Goal: Task Accomplishment & Management: Use online tool/utility

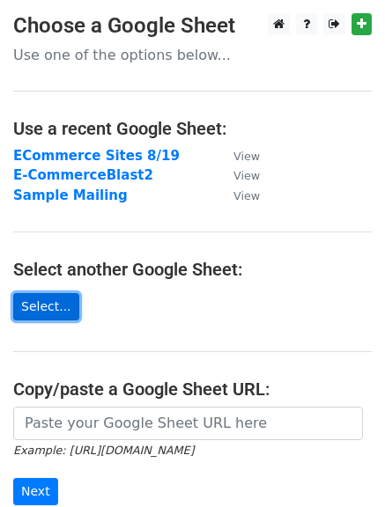
click at [40, 310] on link "Select..." at bounding box center [46, 306] width 66 height 27
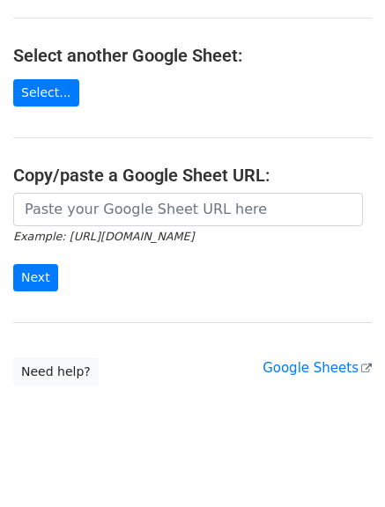
scroll to position [233, 0]
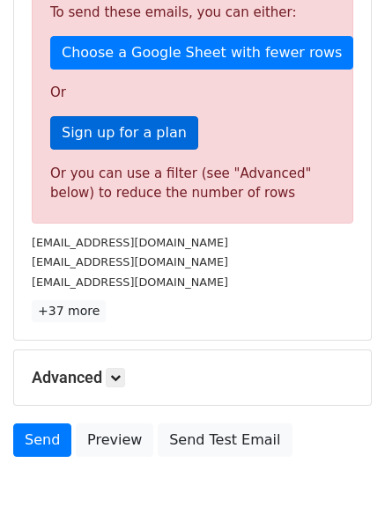
scroll to position [616, 0]
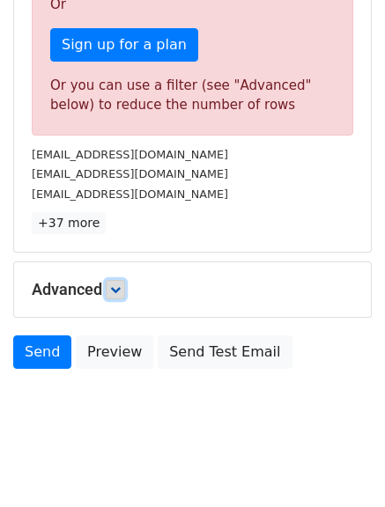
click at [121, 288] on icon at bounding box center [115, 289] width 11 height 11
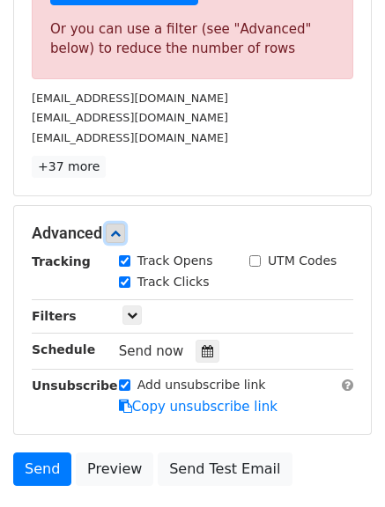
scroll to position [704, 0]
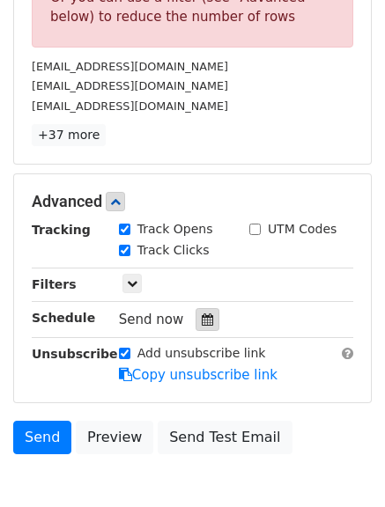
click at [202, 322] on icon at bounding box center [207, 319] width 11 height 12
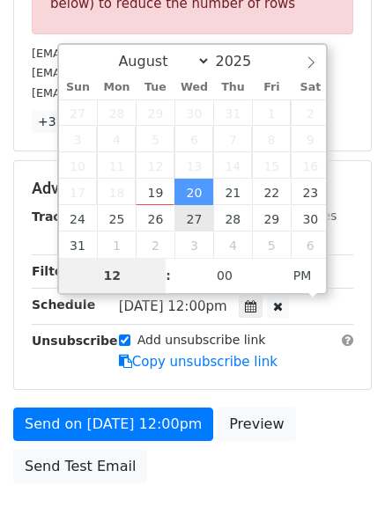
scroll to position [793, 0]
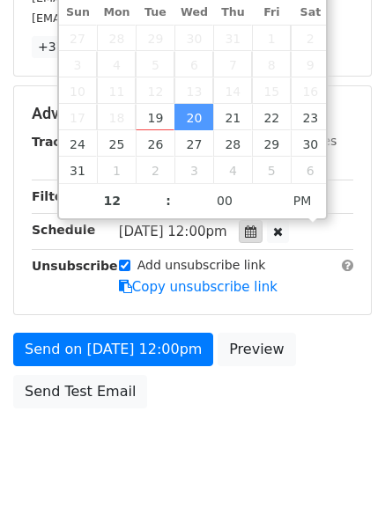
click at [256, 231] on icon at bounding box center [250, 231] width 11 height 12
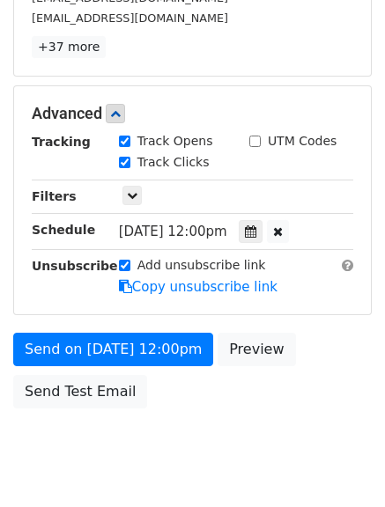
click at [227, 231] on span "Wed, Aug 20, 12:00pm" at bounding box center [173, 232] width 108 height 16
click at [256, 233] on icon at bounding box center [250, 231] width 11 height 12
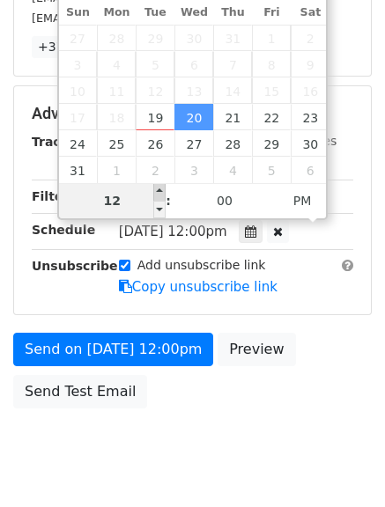
type input "2025-08-20 13:00"
type input "01"
click at [153, 192] on span at bounding box center [159, 192] width 12 height 18
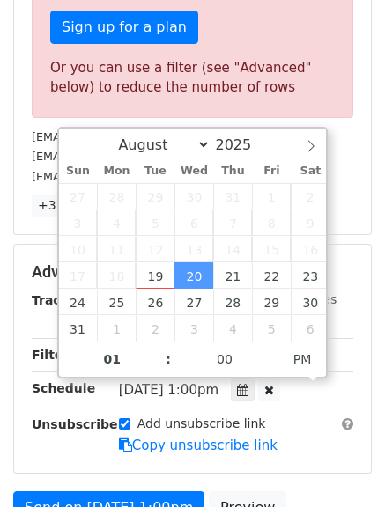
scroll to position [704, 0]
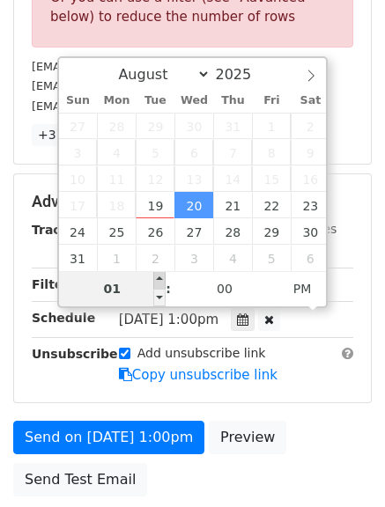
type input "2025-08-20 14:00"
type input "02"
click at [163, 279] on span at bounding box center [159, 280] width 12 height 18
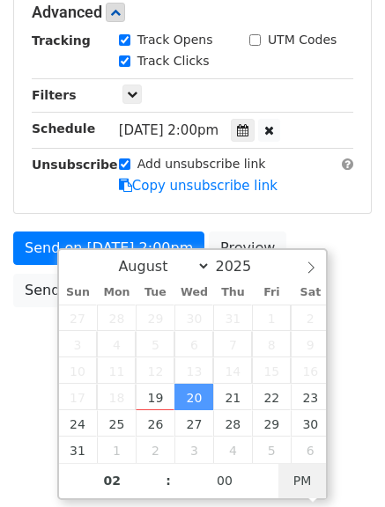
click at [295, 484] on span "PM" at bounding box center [302, 480] width 48 height 35
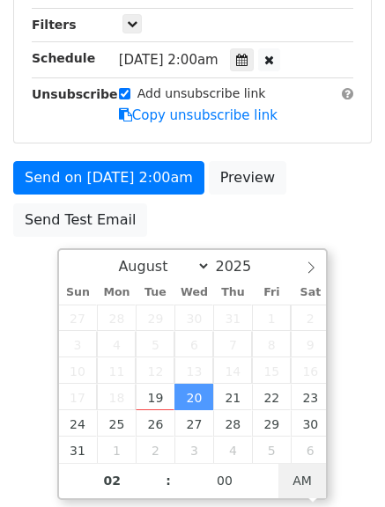
scroll to position [704, 0]
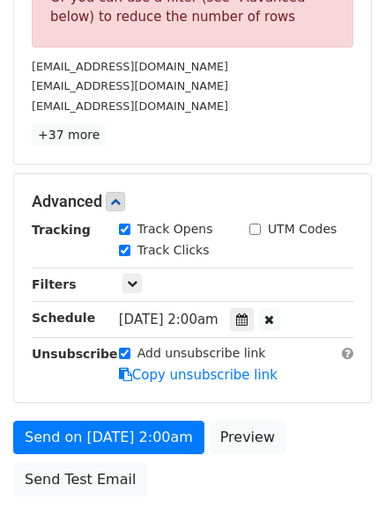
click at [295, 484] on div "Send on Aug 20 at 2:00am Preview Send Test Email" at bounding box center [192, 463] width 385 height 85
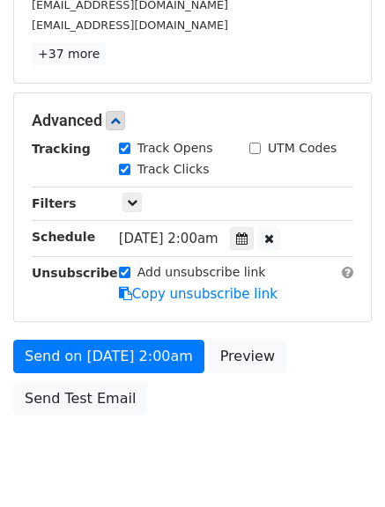
scroll to position [793, 0]
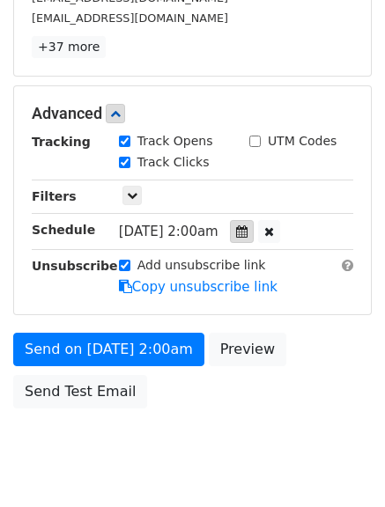
click at [247, 232] on icon at bounding box center [241, 231] width 11 height 12
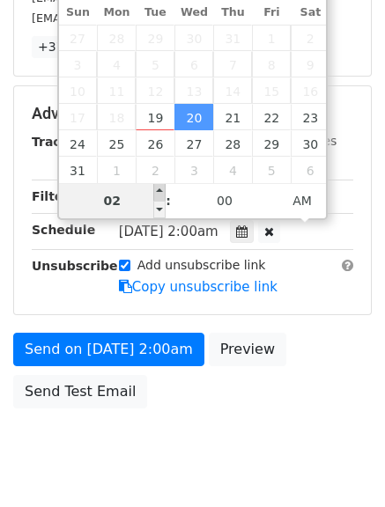
type input "2025-08-20 03:00"
type input "03"
click at [159, 195] on span at bounding box center [159, 192] width 12 height 18
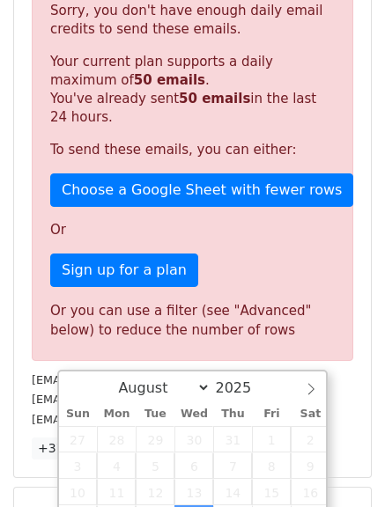
click at [159, 195] on form "Variables Copy/paste... {{Column A}} Email column Column A Templates Load... No…" at bounding box center [192, 296] width 358 height 1045
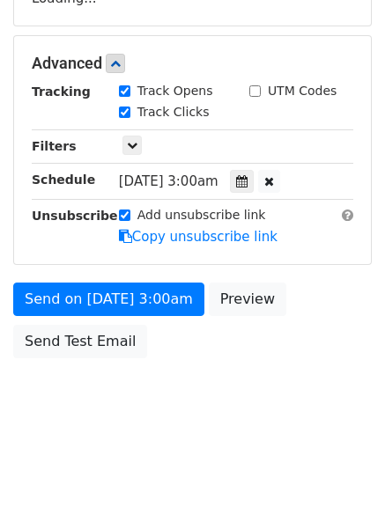
click at [159, 195] on div "Tracking Track Opens UTM Codes Track Clicks Filters Only include spreadsheet ro…" at bounding box center [192, 164] width 321 height 165
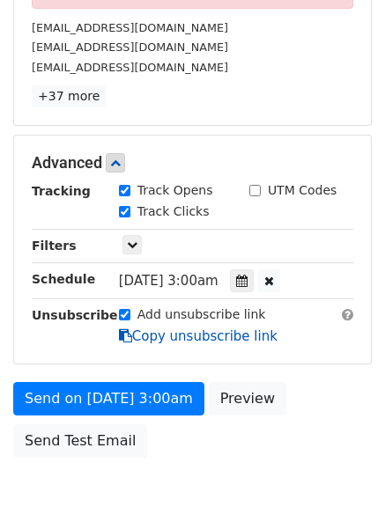
scroll to position [831, 0]
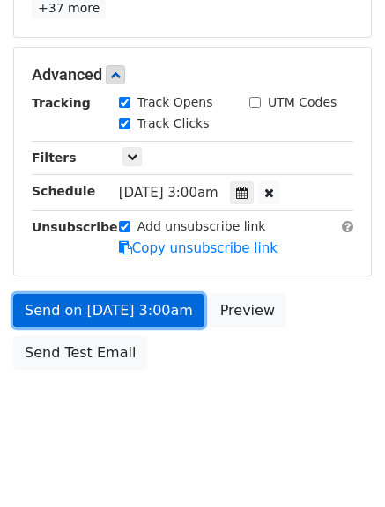
click at [173, 315] on link "Send on Aug 20 at 3:00am" at bounding box center [108, 310] width 191 height 33
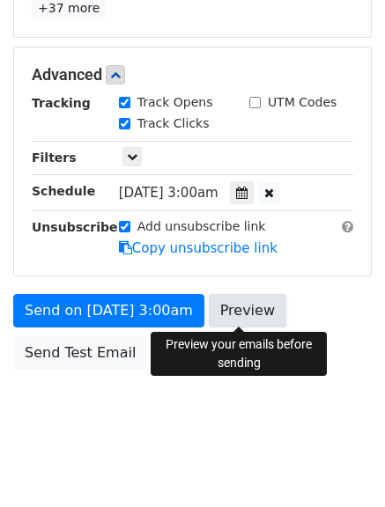
click at [248, 309] on link "Preview" at bounding box center [247, 310] width 77 height 33
